Goal: Information Seeking & Learning: Check status

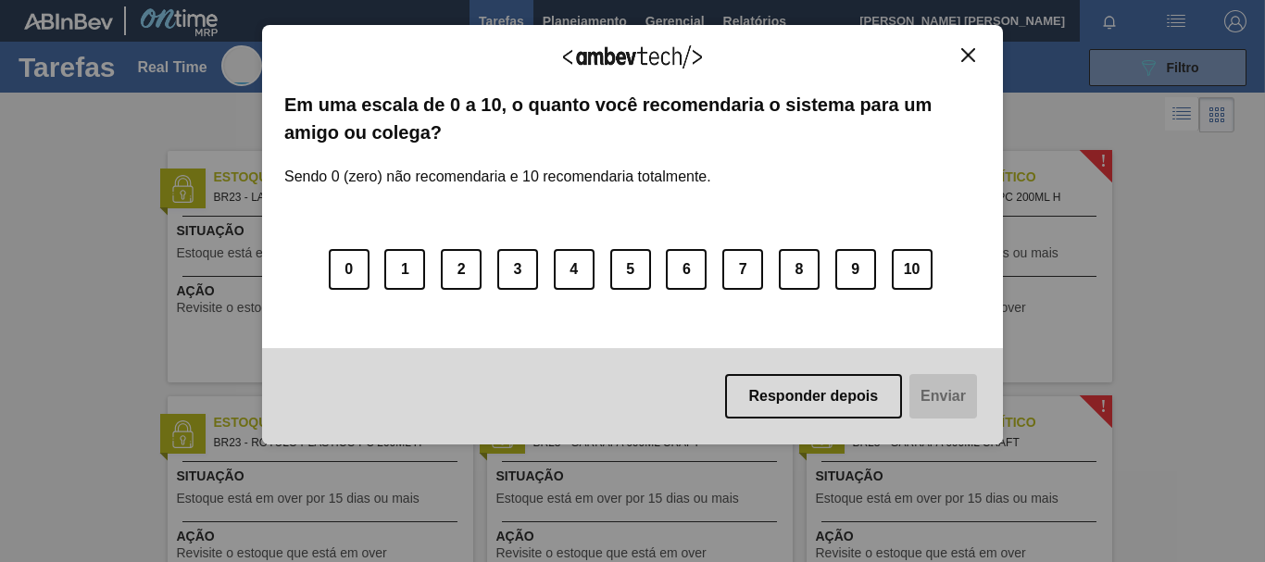
click at [975, 44] on div "Agradecemos seu feedback! Em uma escala de 0 a 10, o quanto você recomendaria o…" at bounding box center [632, 235] width 741 height 420
click at [964, 58] on img "Close" at bounding box center [968, 55] width 14 height 14
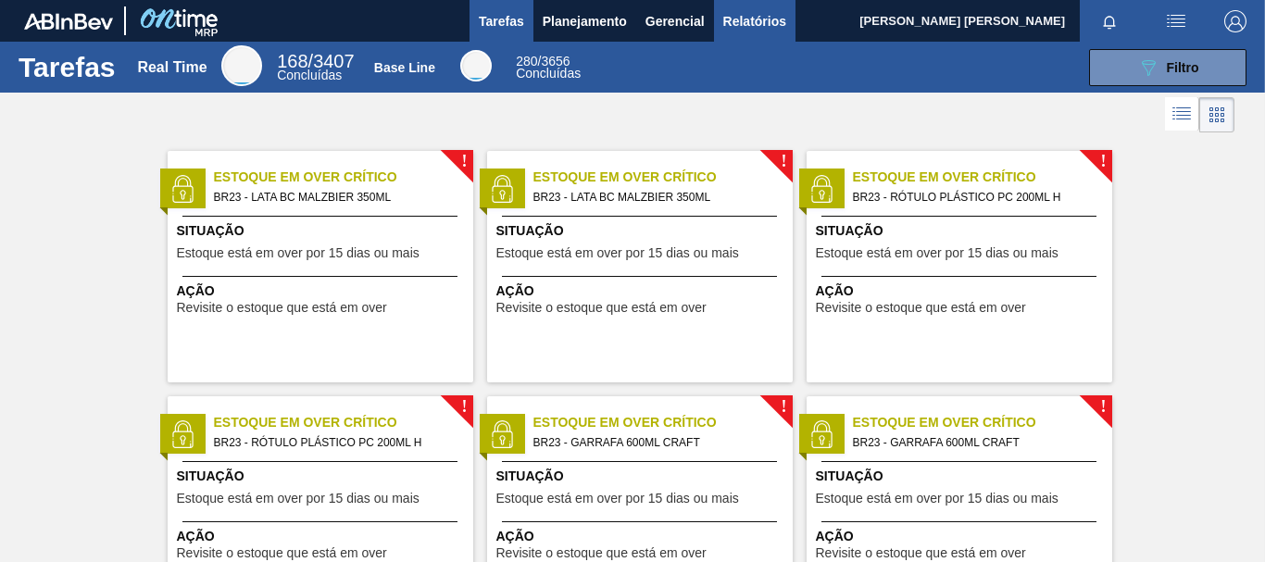
click at [767, 20] on span "Relatórios" at bounding box center [754, 21] width 63 height 22
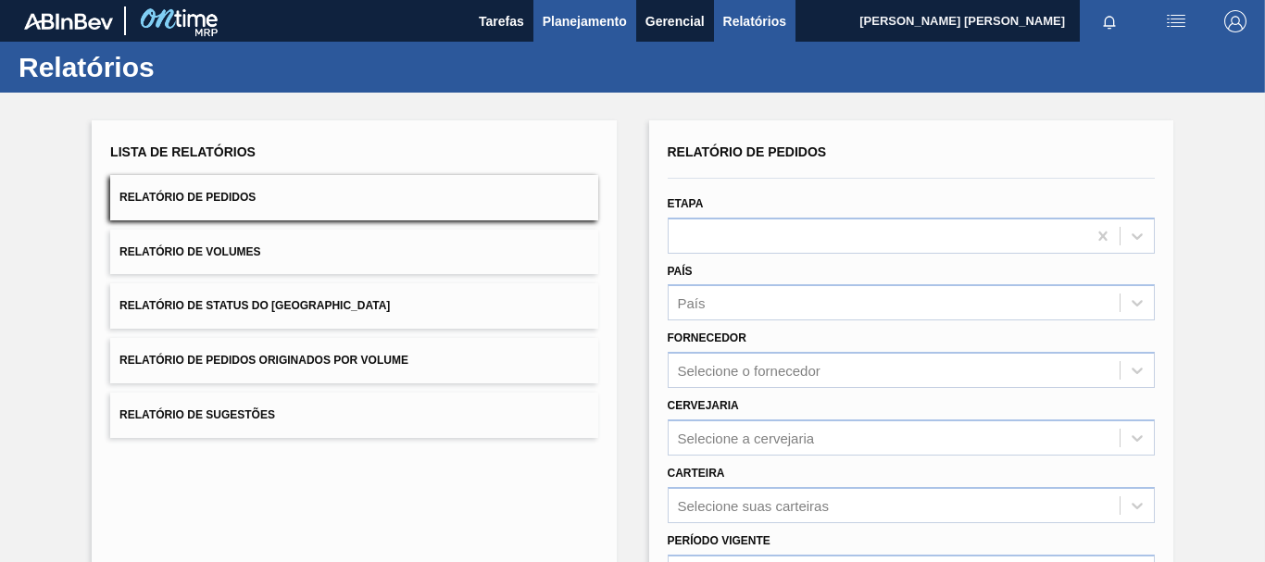
click at [560, 34] on button "Planejamento" at bounding box center [584, 21] width 103 height 42
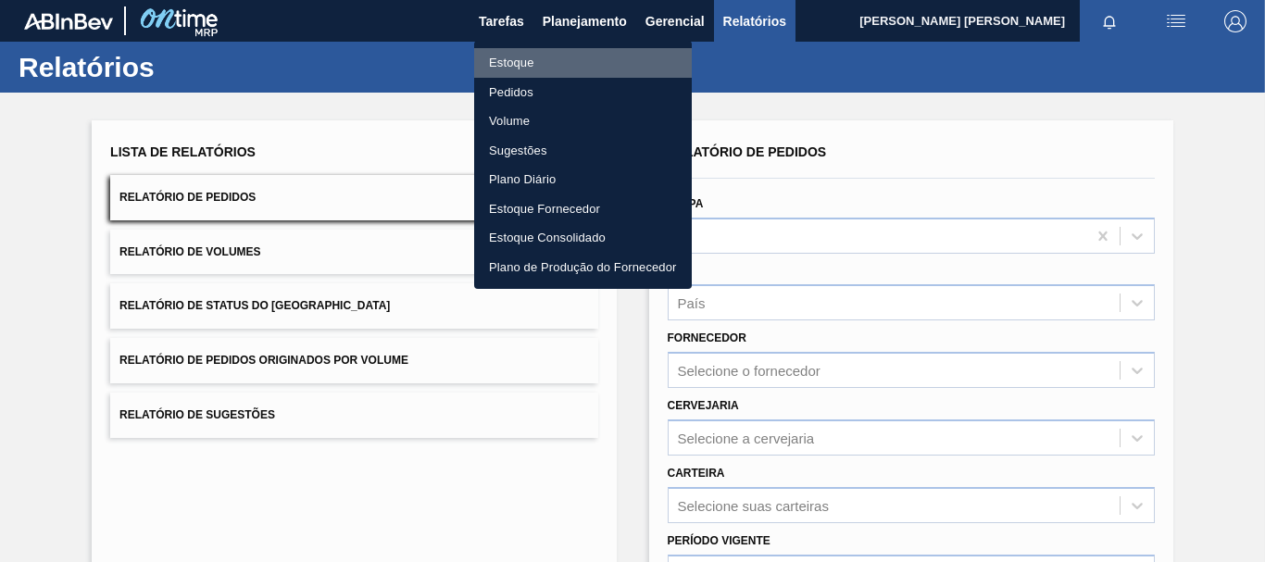
click at [507, 63] on li "Estoque" at bounding box center [583, 63] width 218 height 30
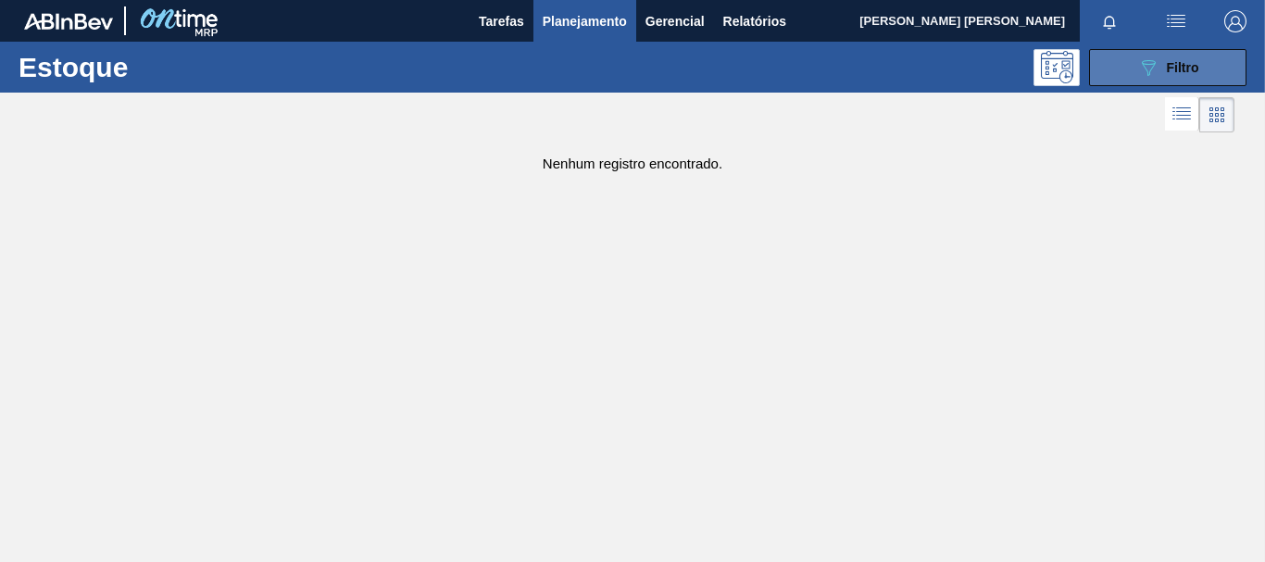
click at [1176, 79] on button "089F7B8B-B2A5-4AFE-B5C0-19BA573D28AC Filtro" at bounding box center [1167, 67] width 157 height 37
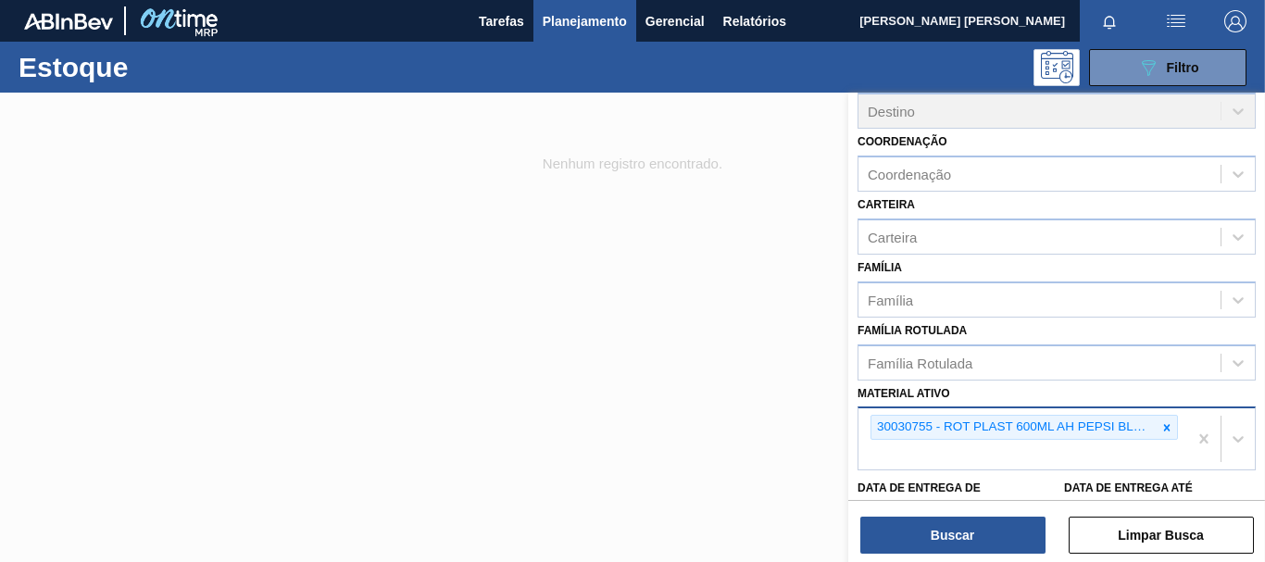
scroll to position [165, 0]
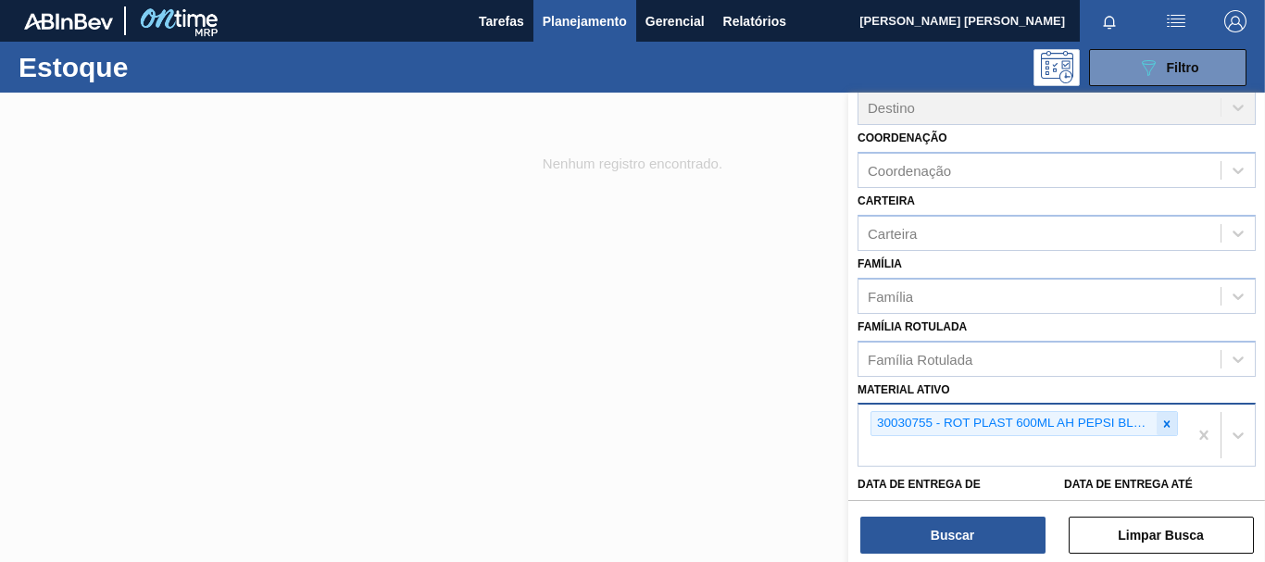
click at [1165, 421] on icon at bounding box center [1166, 424] width 13 height 13
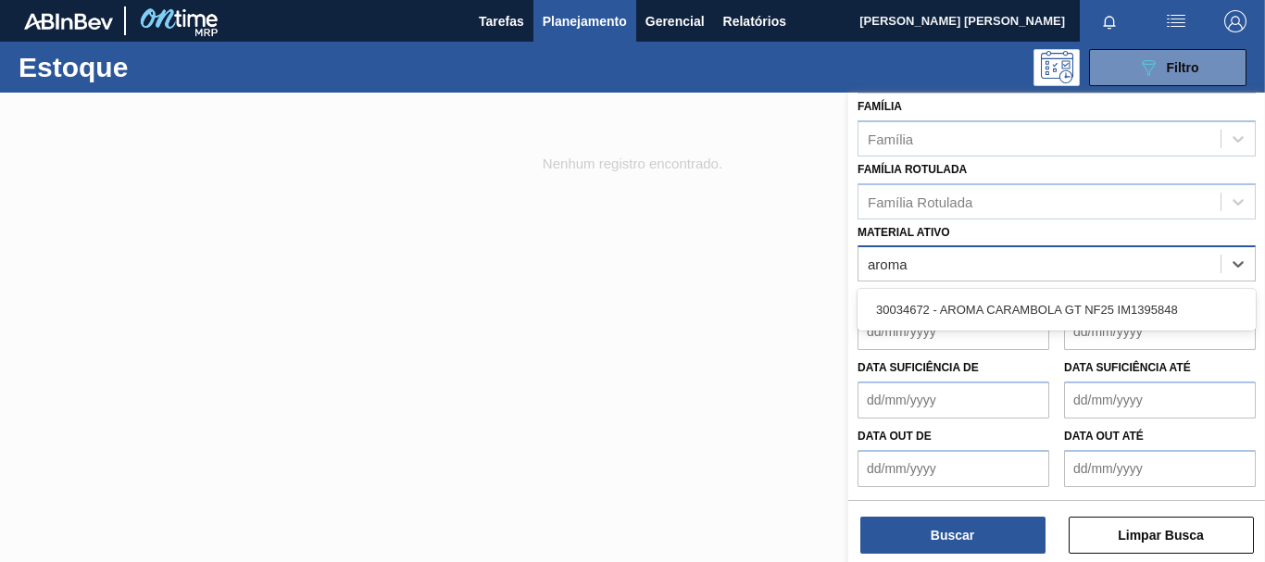
scroll to position [393, 0]
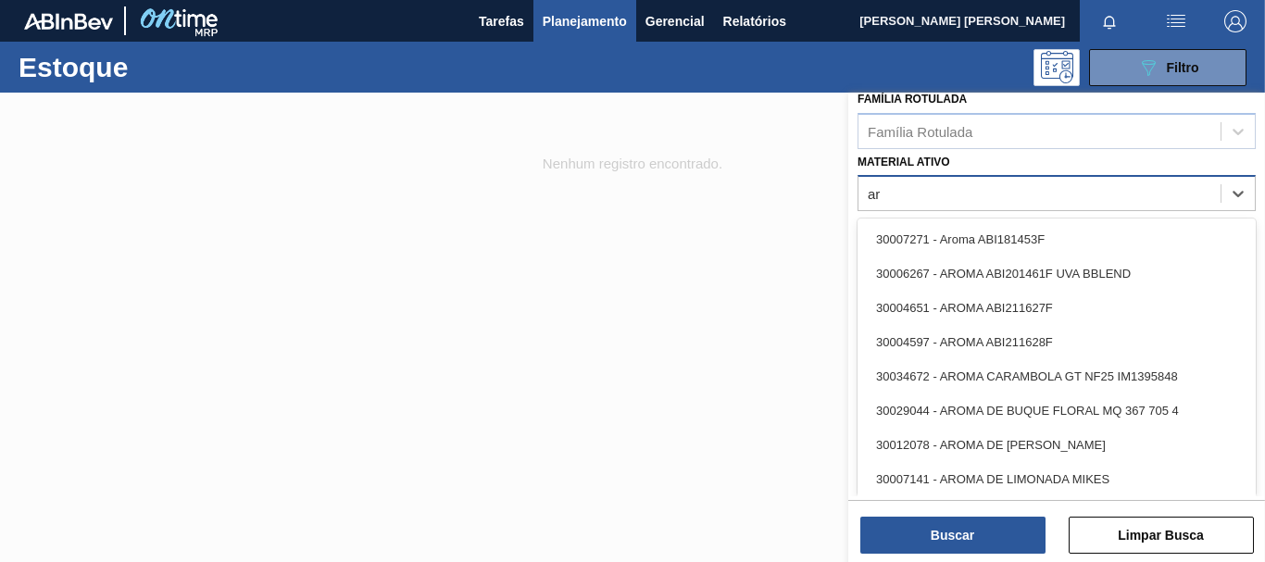
type ativo "a"
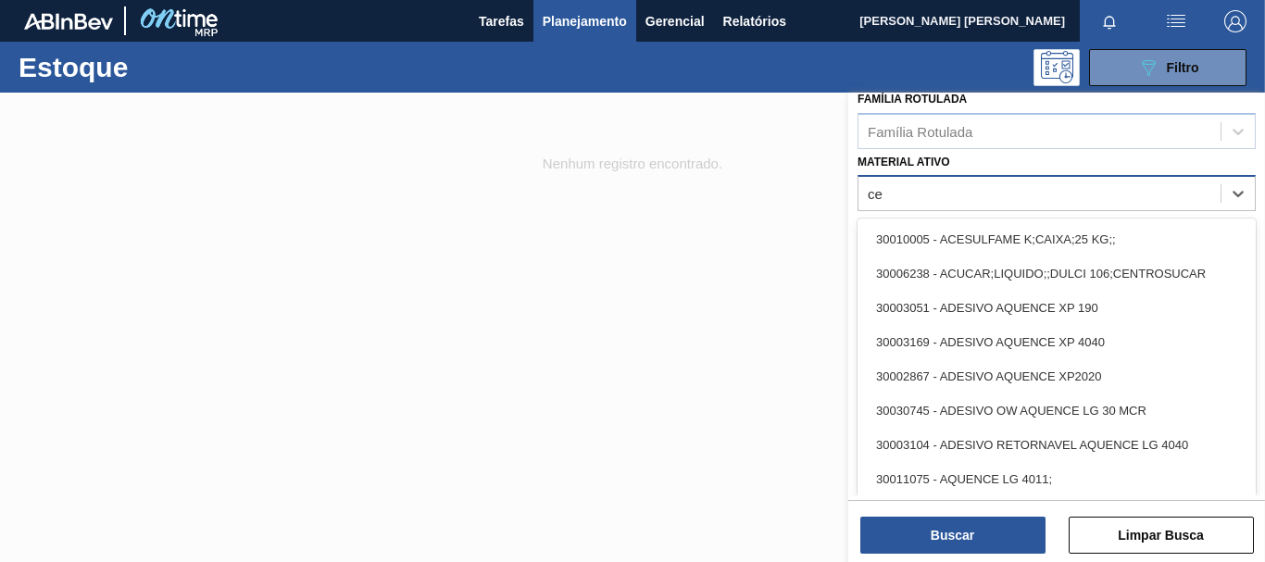
type ativo "cer"
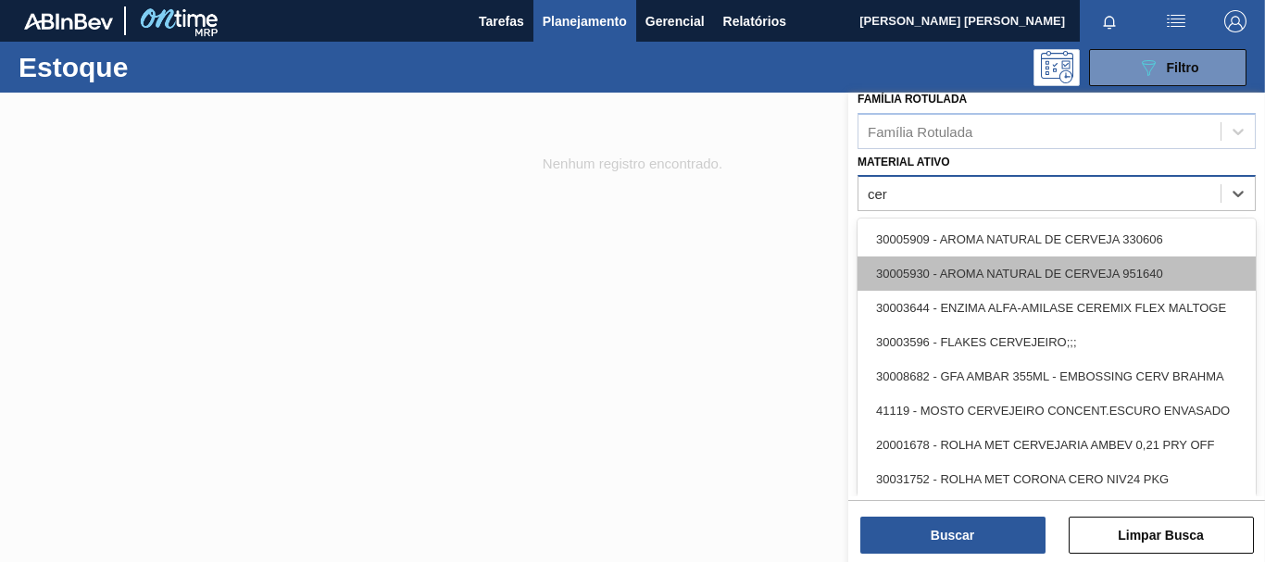
click at [1079, 272] on div "30005930 - AROMA NATURAL DE CERVEJA 951640" at bounding box center [1056, 273] width 398 height 34
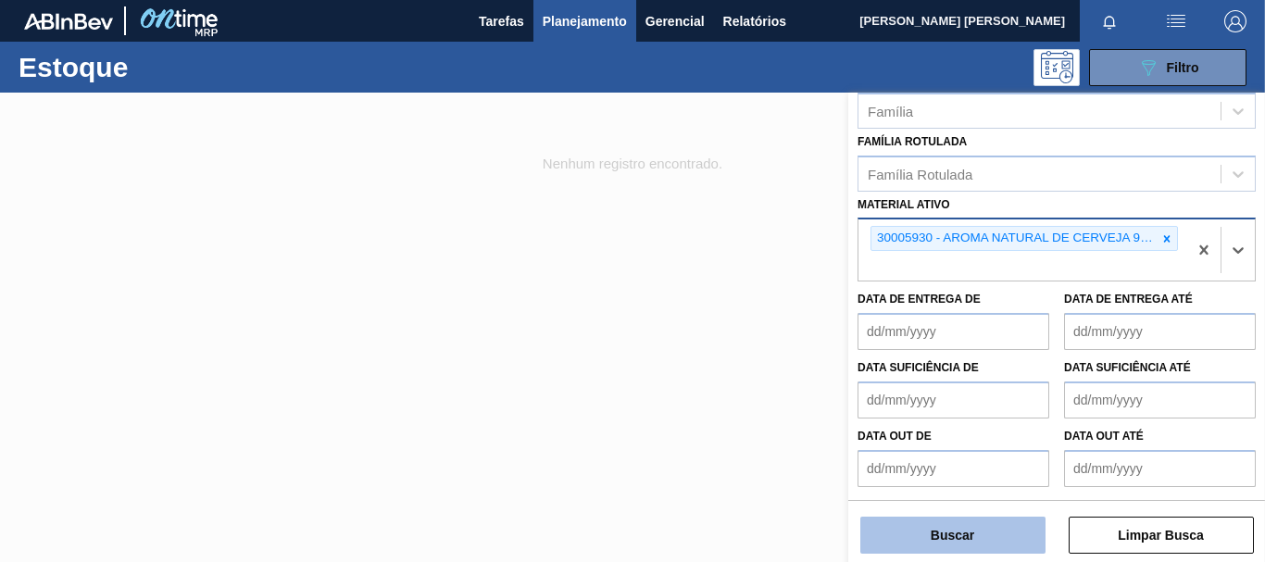
click at [956, 542] on button "Buscar" at bounding box center [952, 535] width 185 height 37
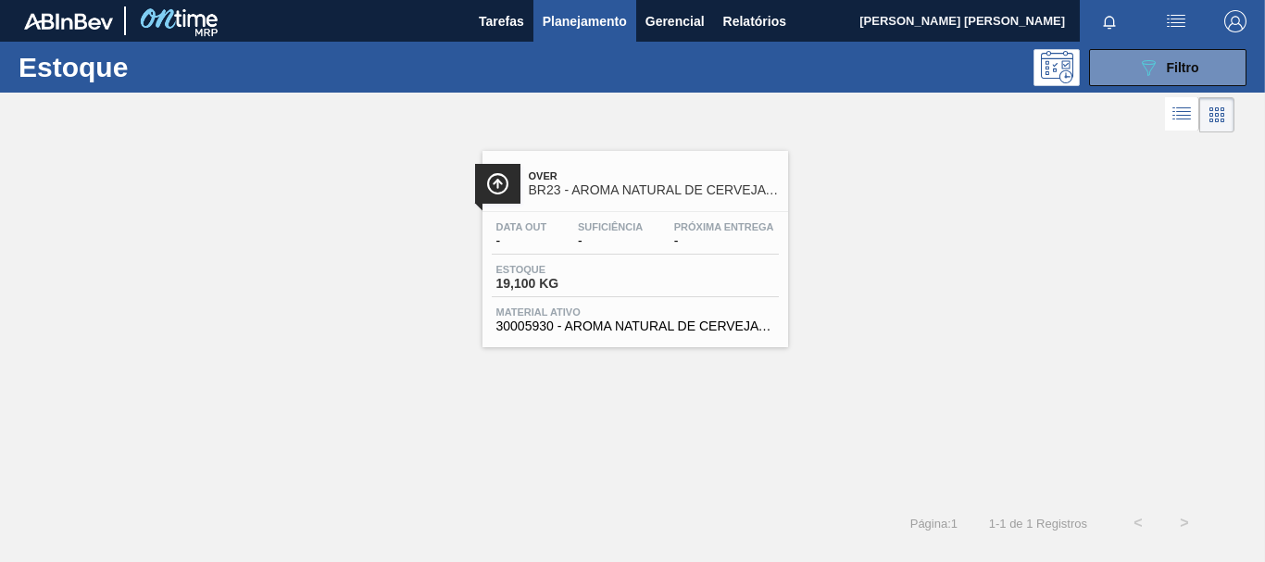
click at [756, 293] on div "Estoque 19,100 KG" at bounding box center [635, 280] width 287 height 33
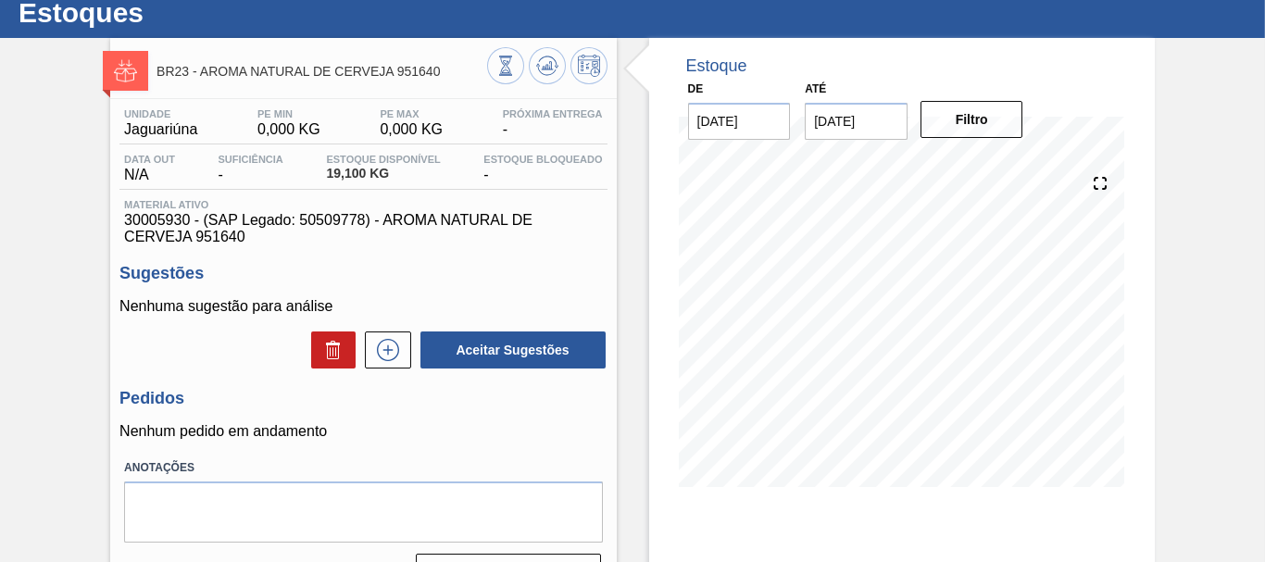
scroll to position [44, 0]
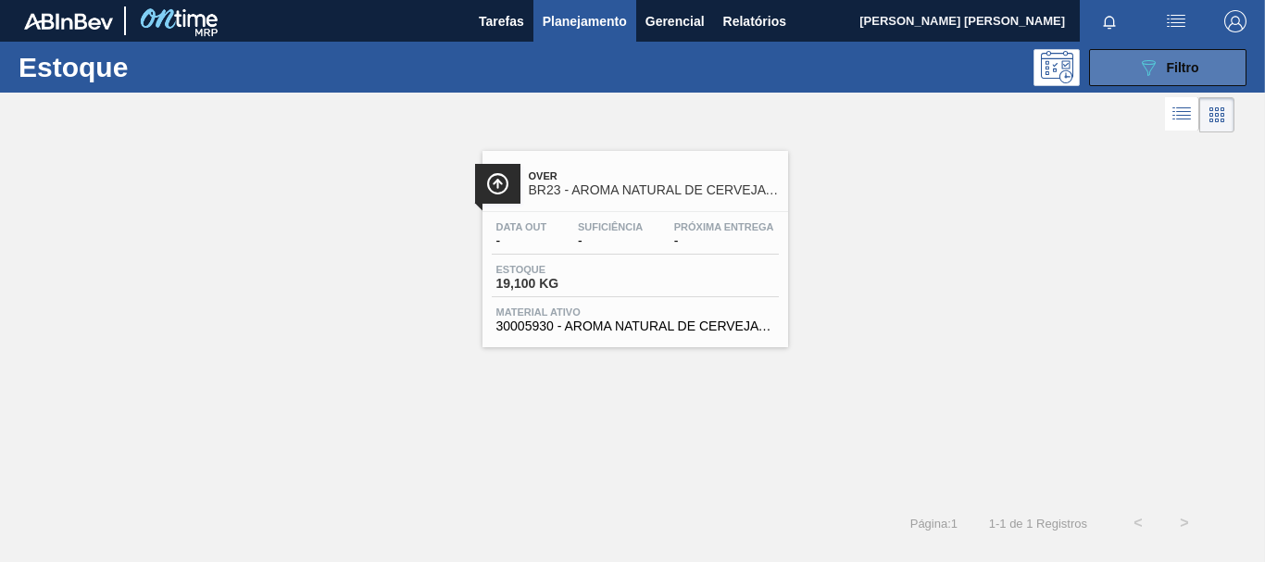
click at [1167, 66] on span "Filtro" at bounding box center [1183, 67] width 32 height 15
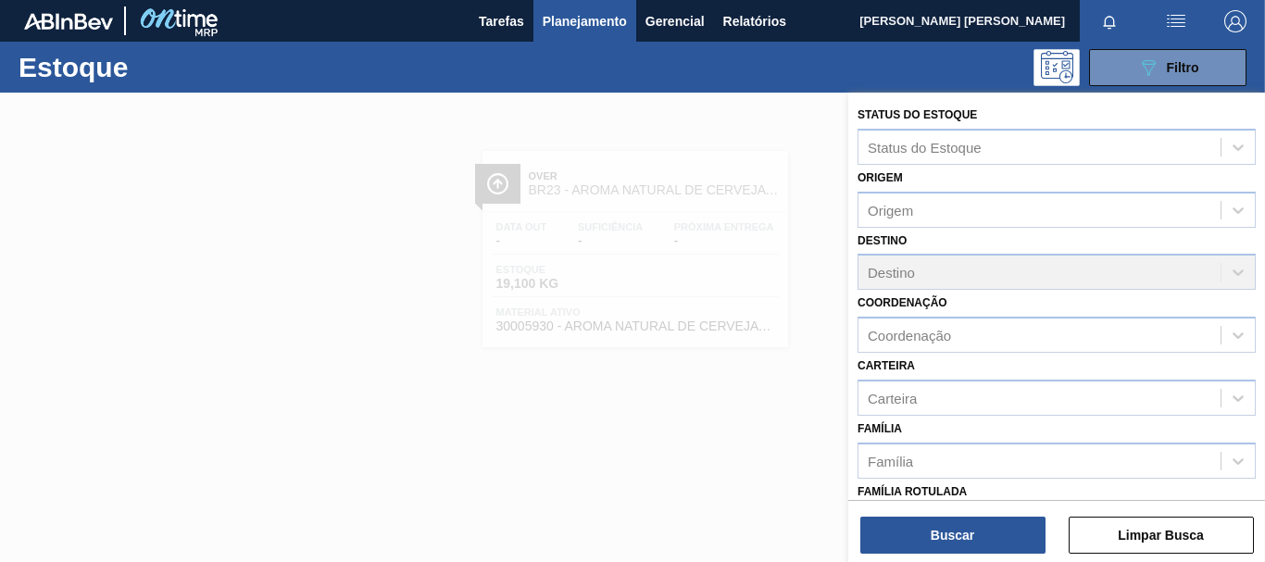
scroll to position [350, 0]
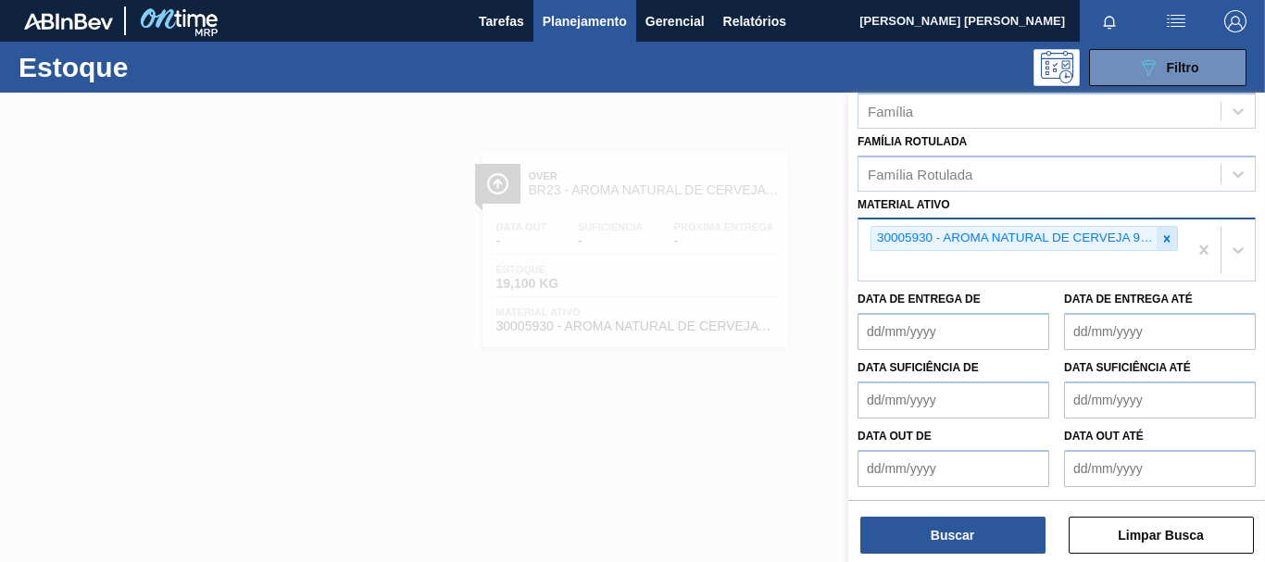
click at [1168, 237] on icon at bounding box center [1166, 238] width 13 height 13
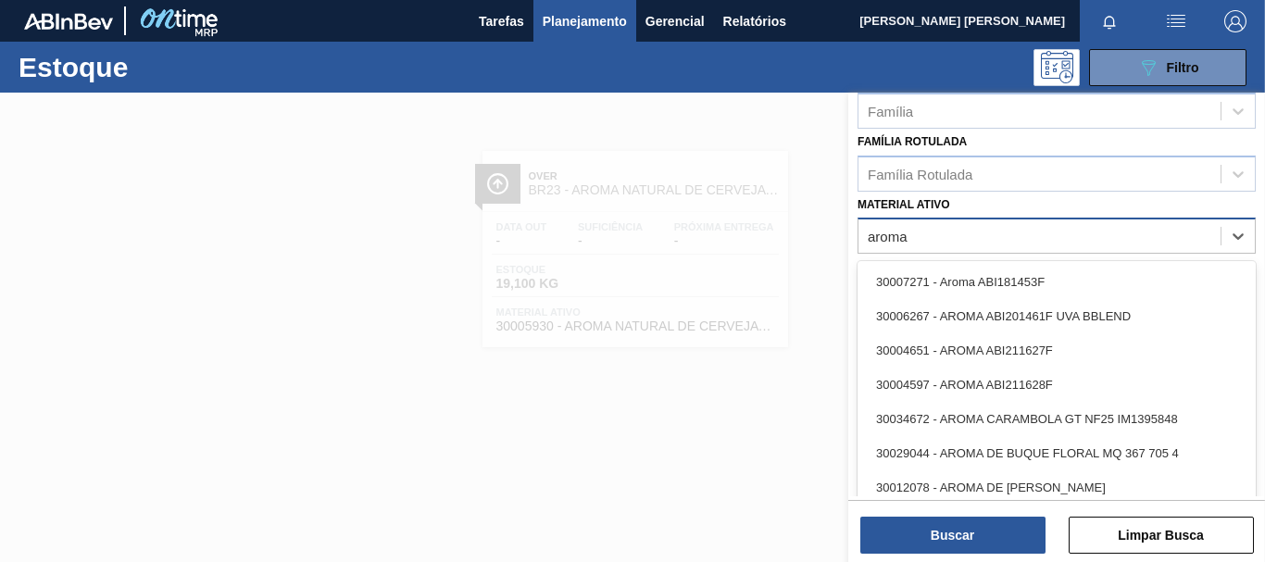
type ativo "aroma n"
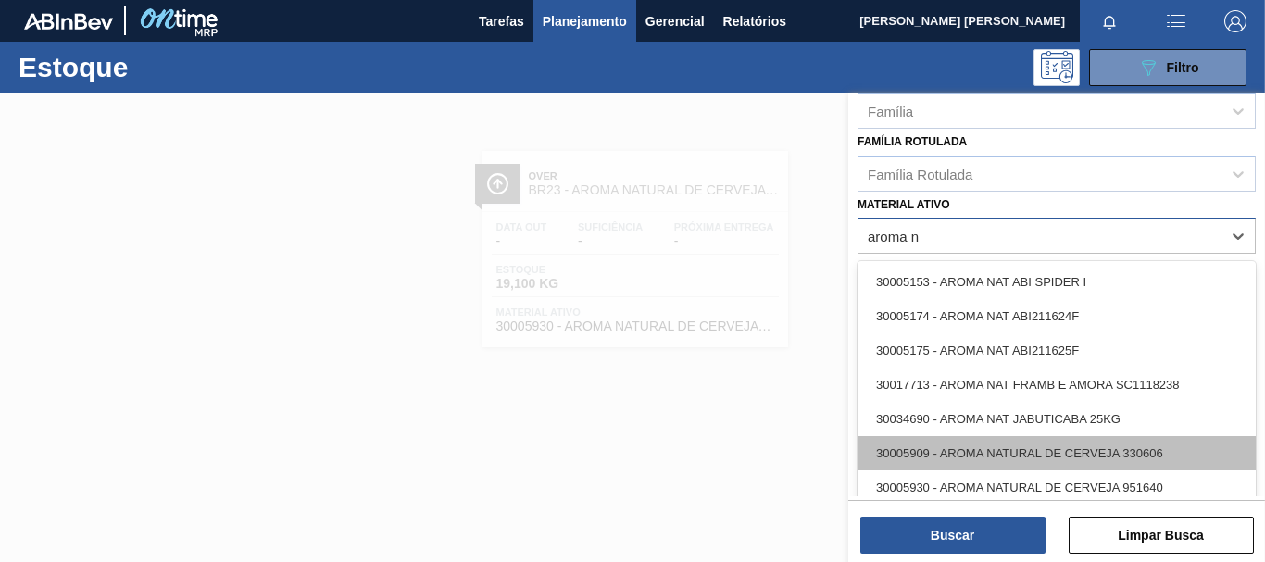
click at [1073, 453] on div "30005909 - AROMA NATURAL DE CERVEJA 330606" at bounding box center [1056, 453] width 398 height 34
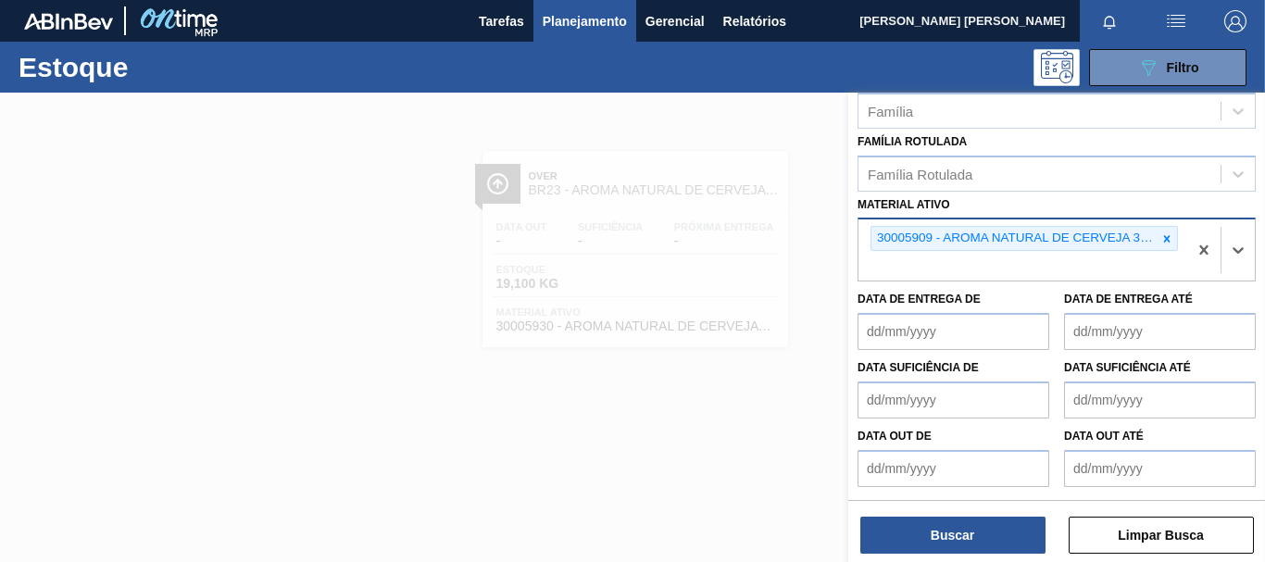
click at [1002, 514] on div "Buscar Limpar Busca" at bounding box center [1056, 526] width 417 height 52
click at [1001, 529] on button "Buscar" at bounding box center [952, 535] width 185 height 37
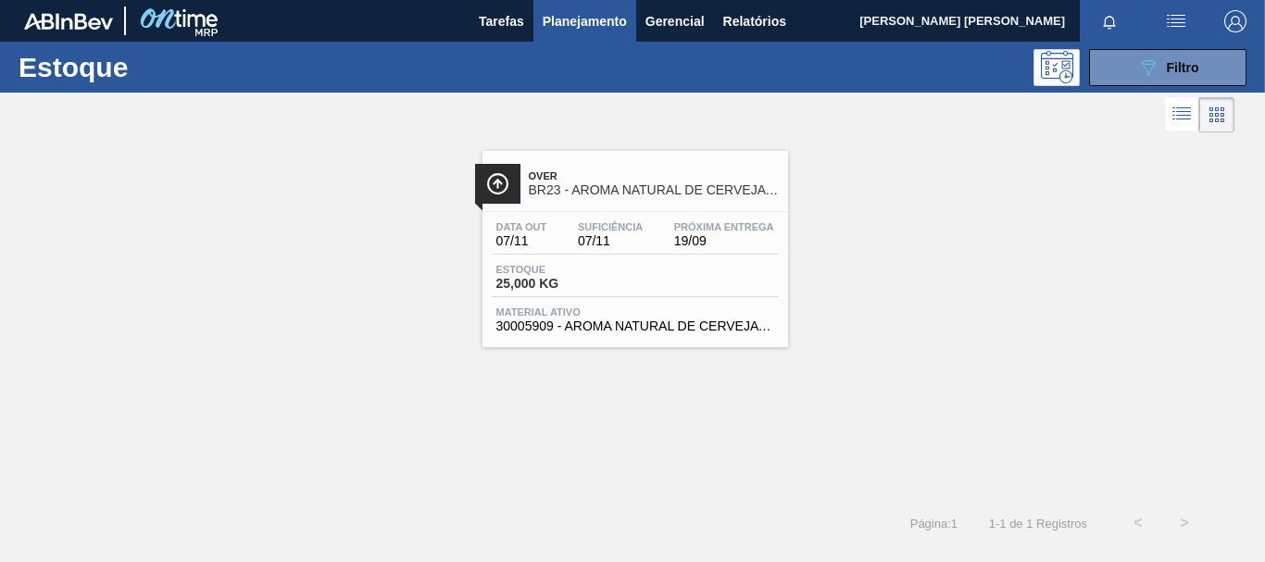
click at [732, 290] on div "Estoque 25,000 KG" at bounding box center [635, 280] width 287 height 33
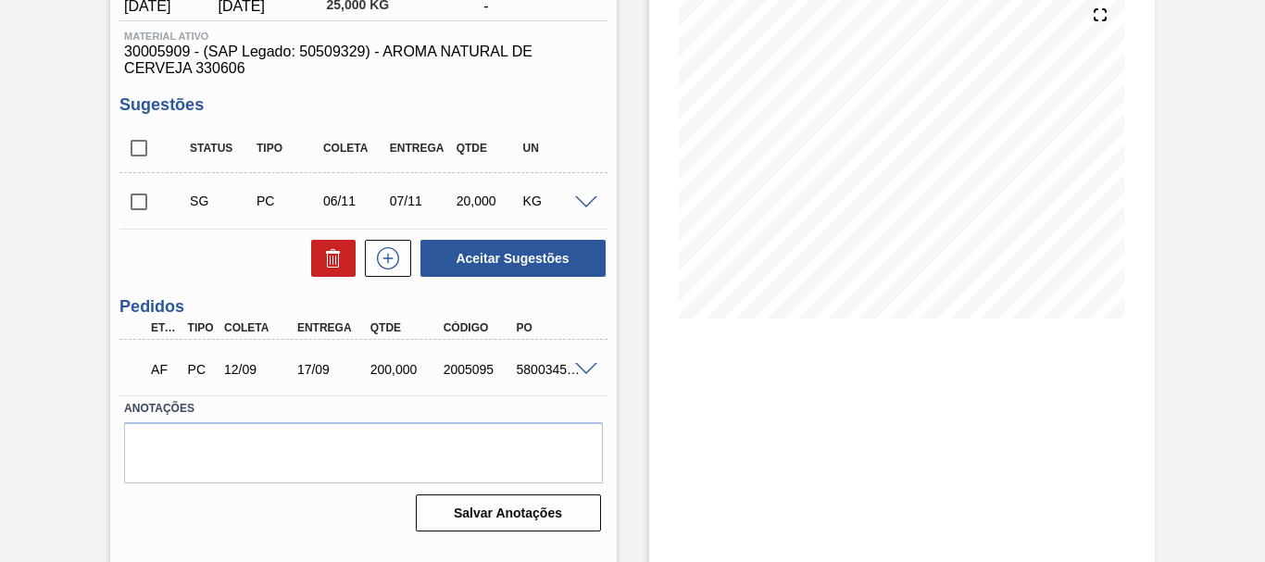
scroll to position [226, 0]
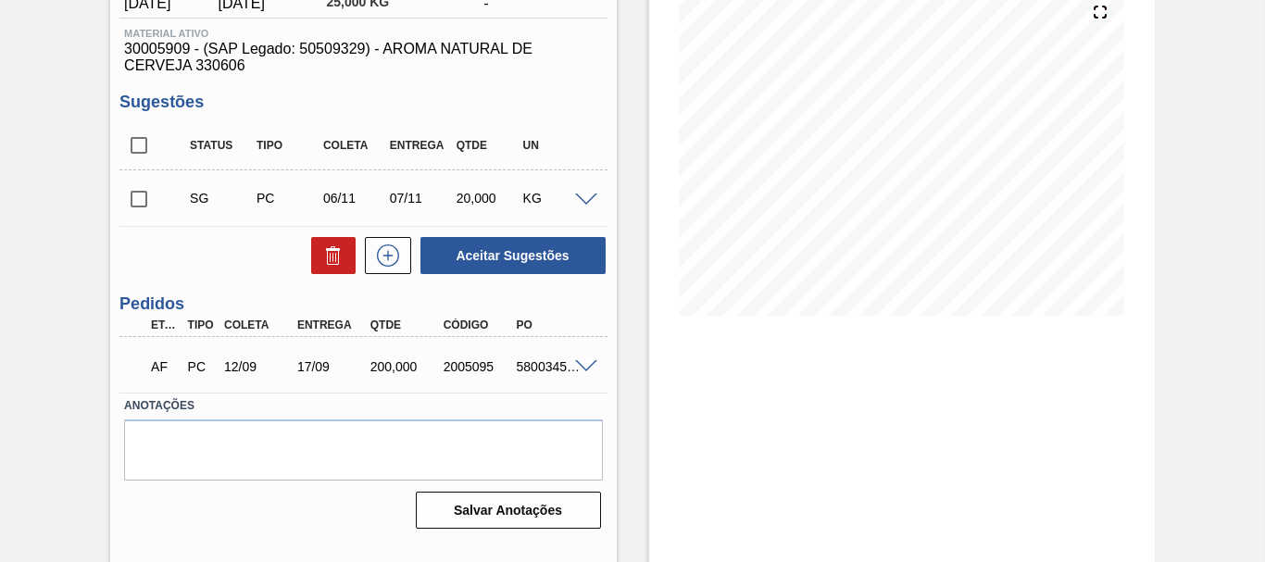
click at [586, 366] on span at bounding box center [586, 367] width 22 height 14
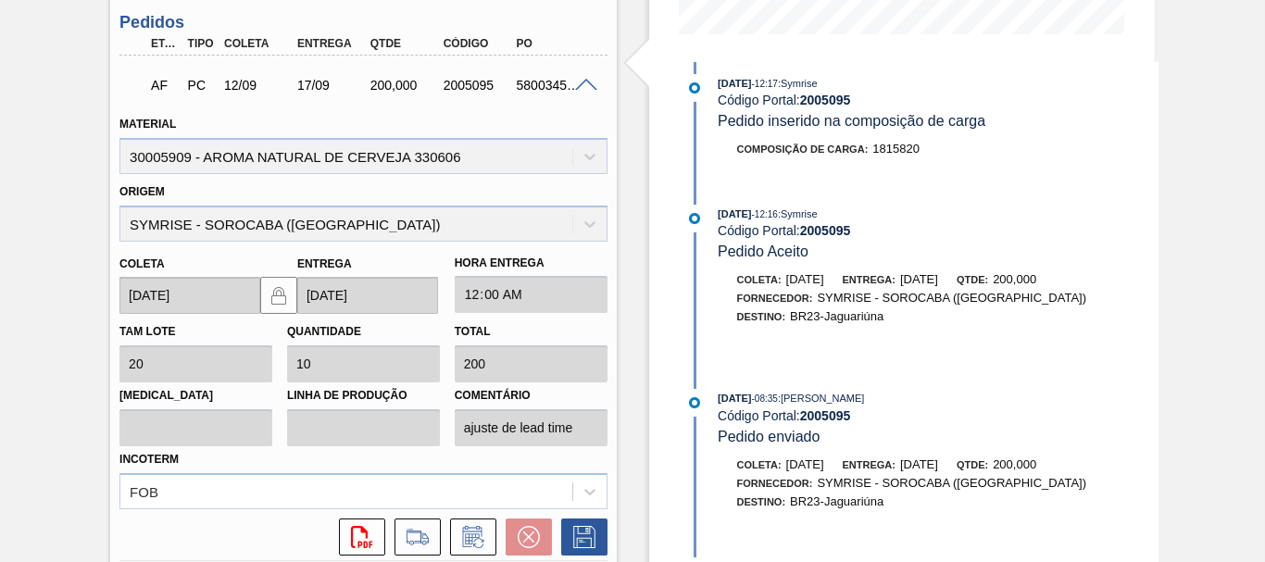
scroll to position [506, 0]
